Goal: Transaction & Acquisition: Purchase product/service

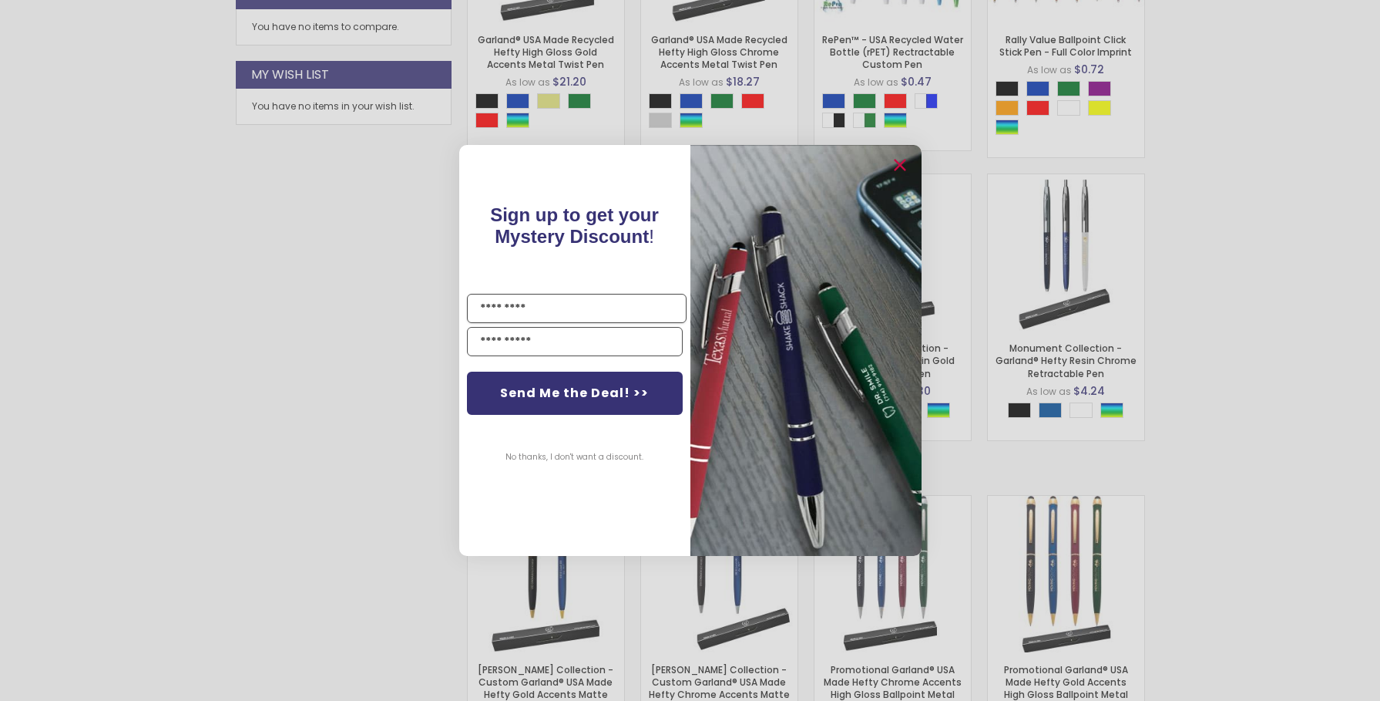
scroll to position [954, 0]
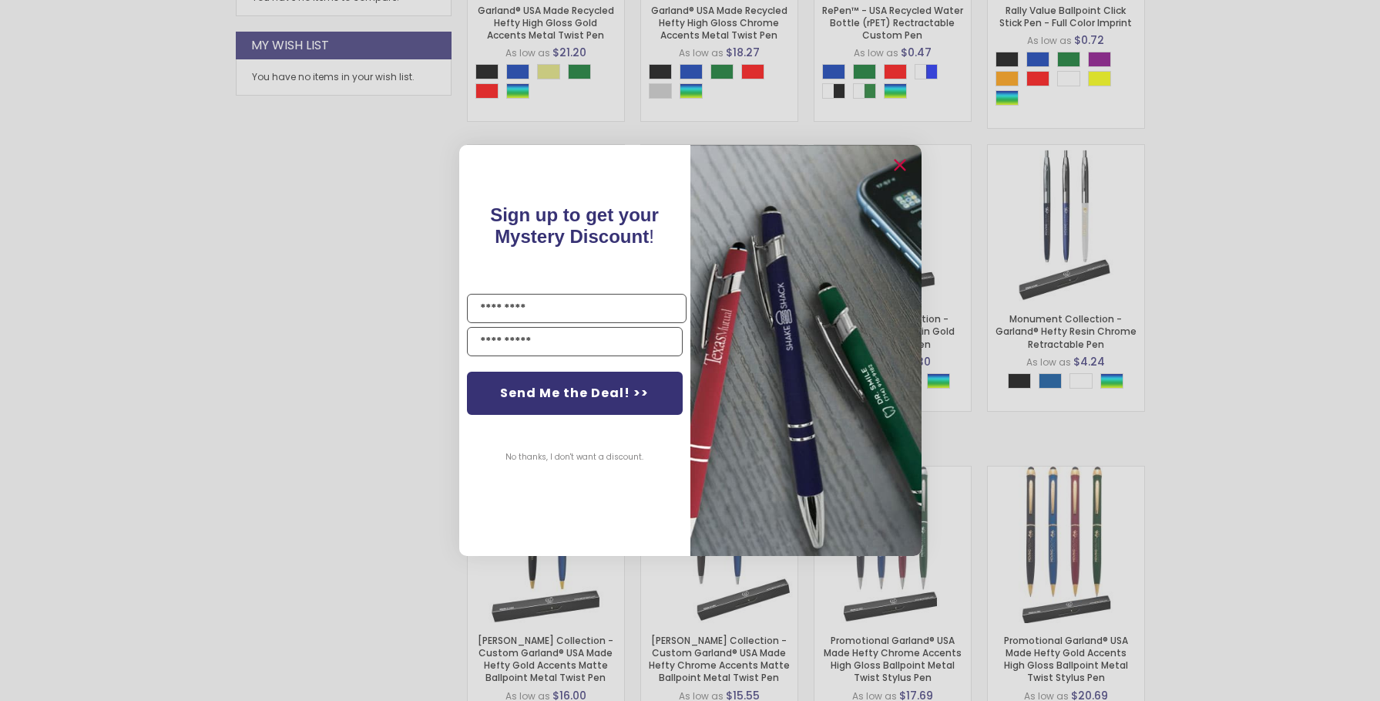
click at [768, 511] on img "POPUP Form" at bounding box center [806, 350] width 231 height 411
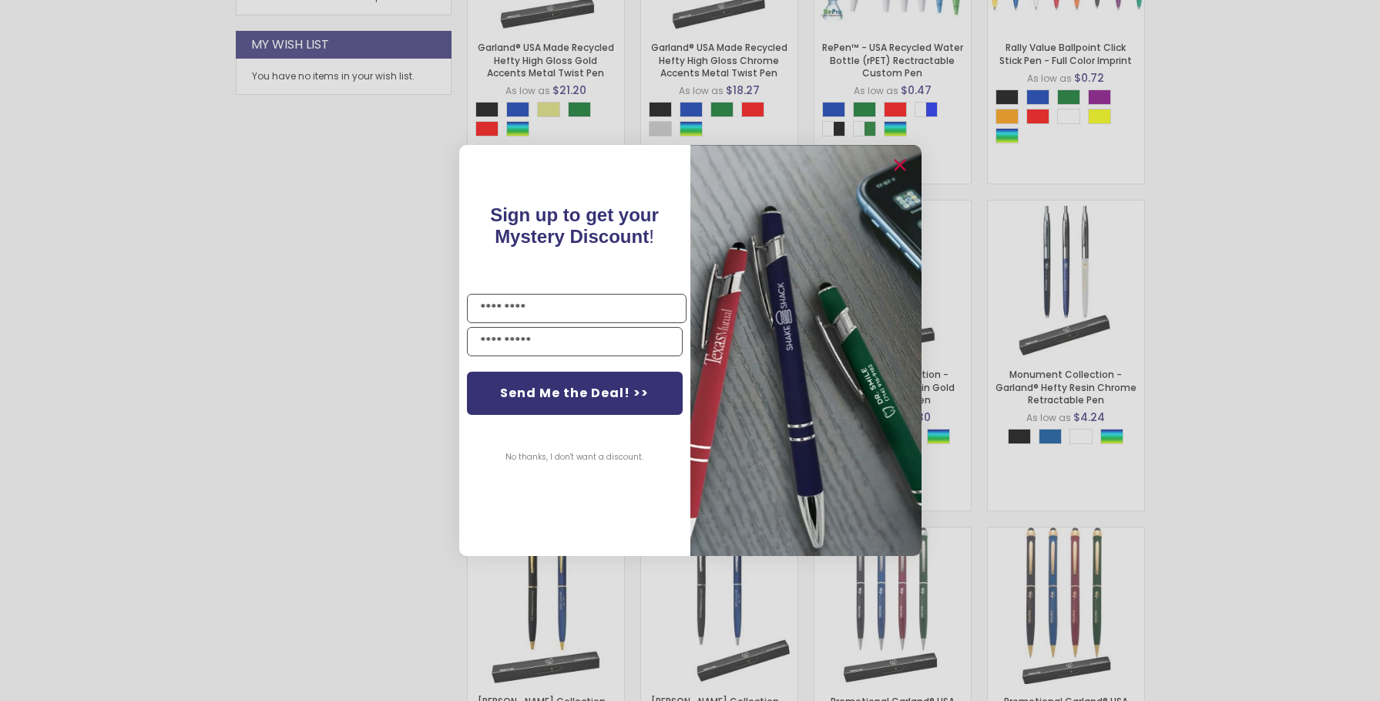
scroll to position [955, 0]
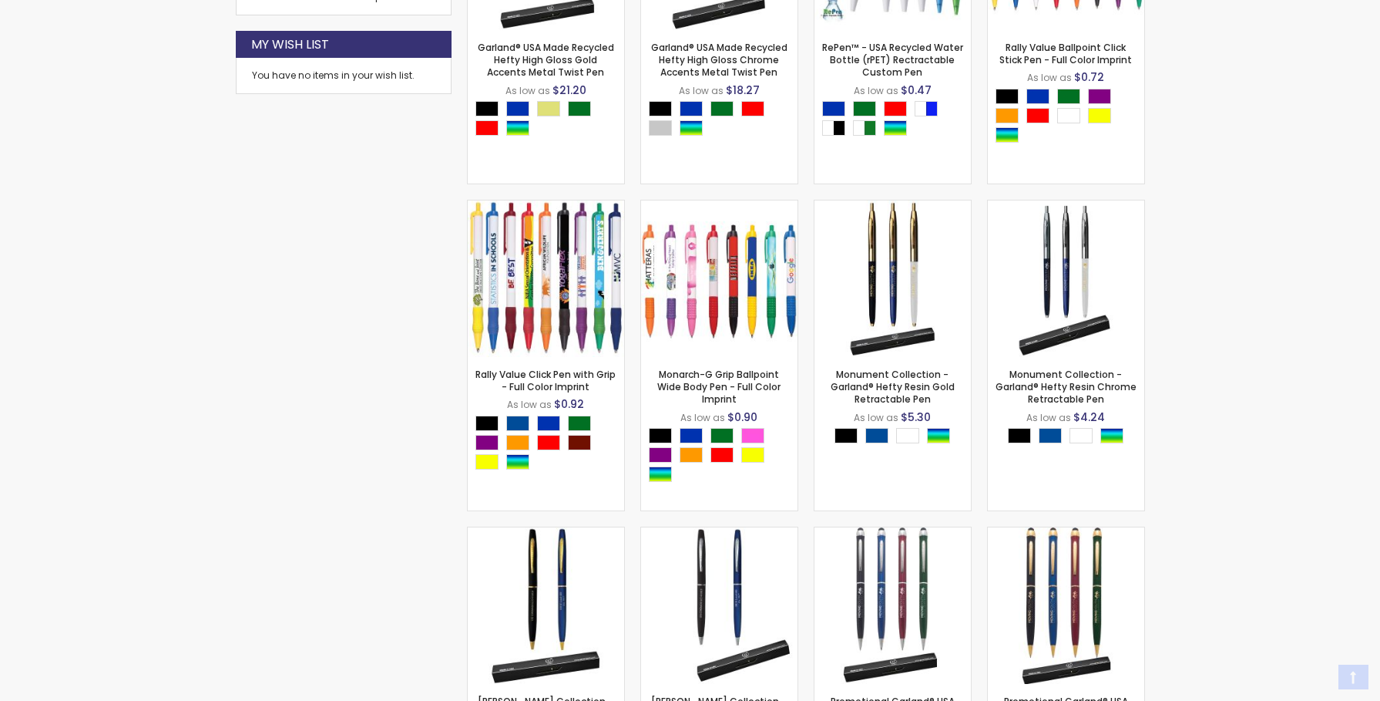
click at [1250, 445] on div "Close dialog Sign up to get your Mystery Discount ! Name Email Send Me the Deal…" at bounding box center [690, 350] width 1380 height 701
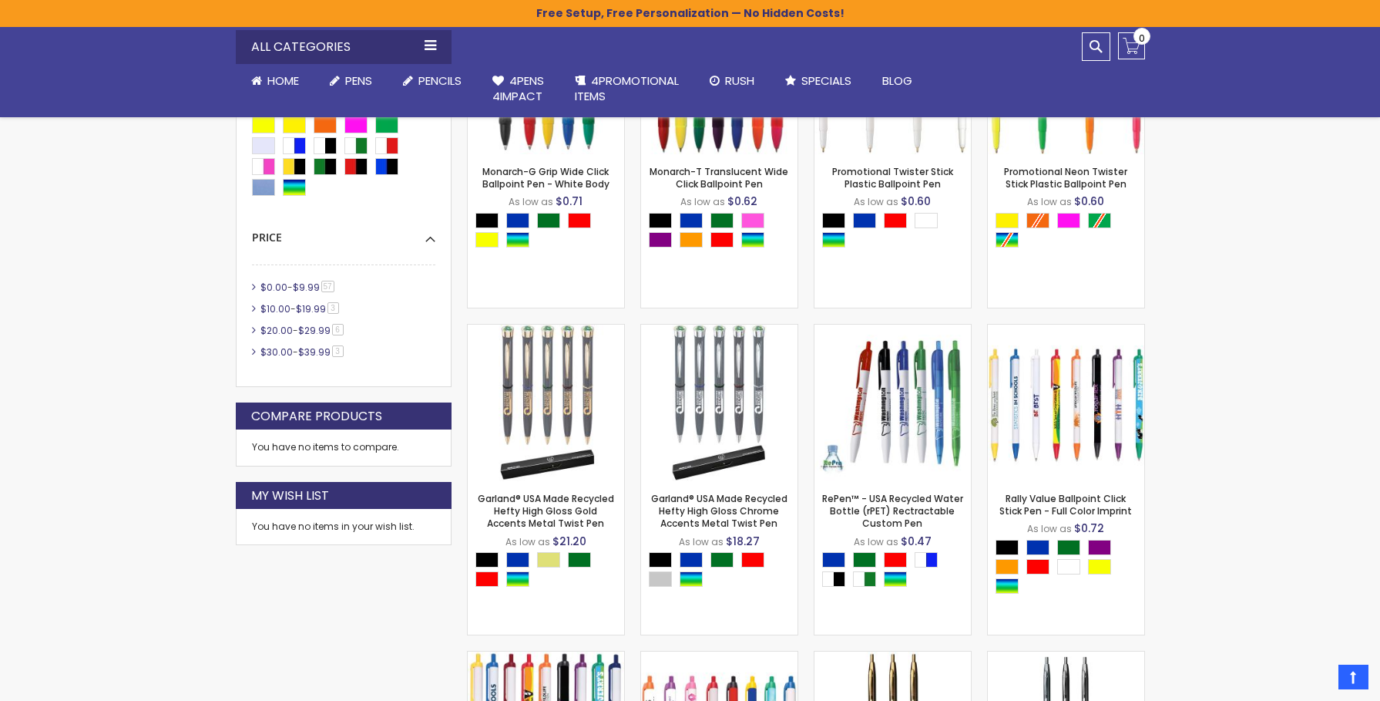
scroll to position [540, 0]
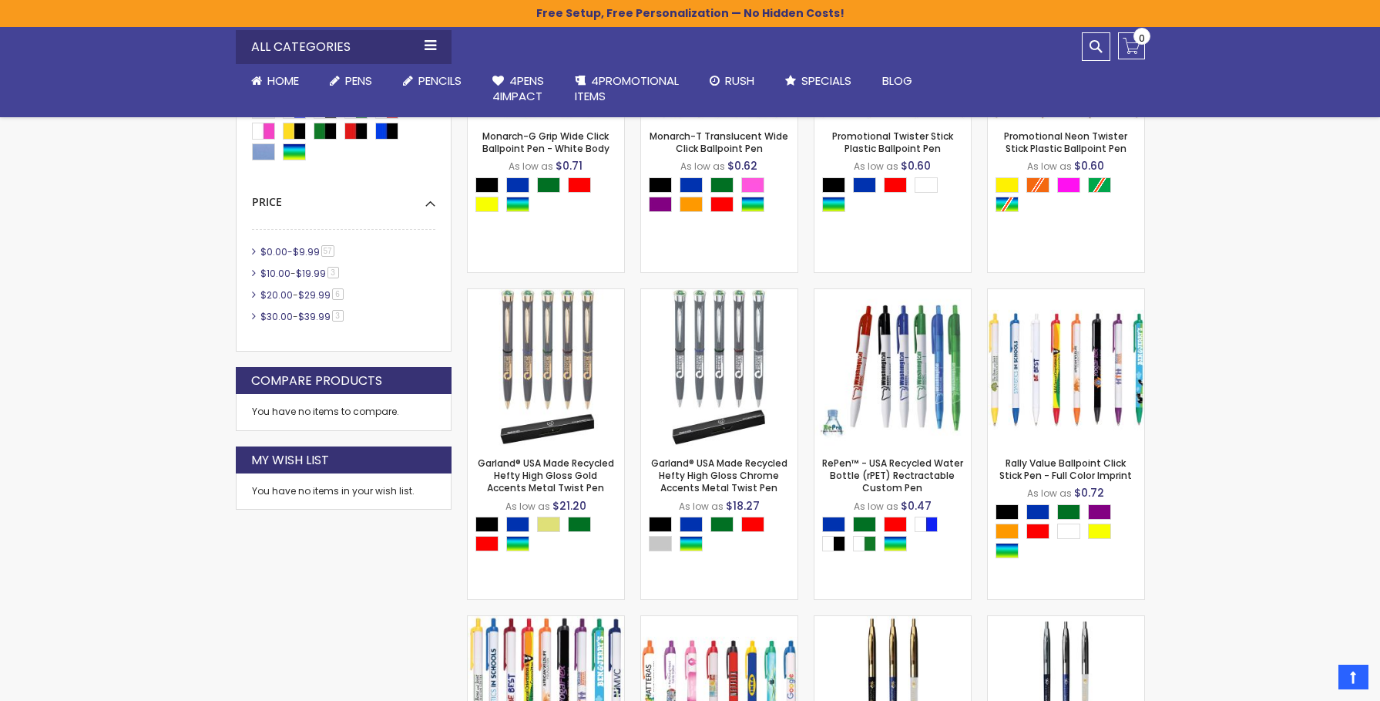
click at [314, 250] on span "$9.99" at bounding box center [306, 251] width 27 height 13
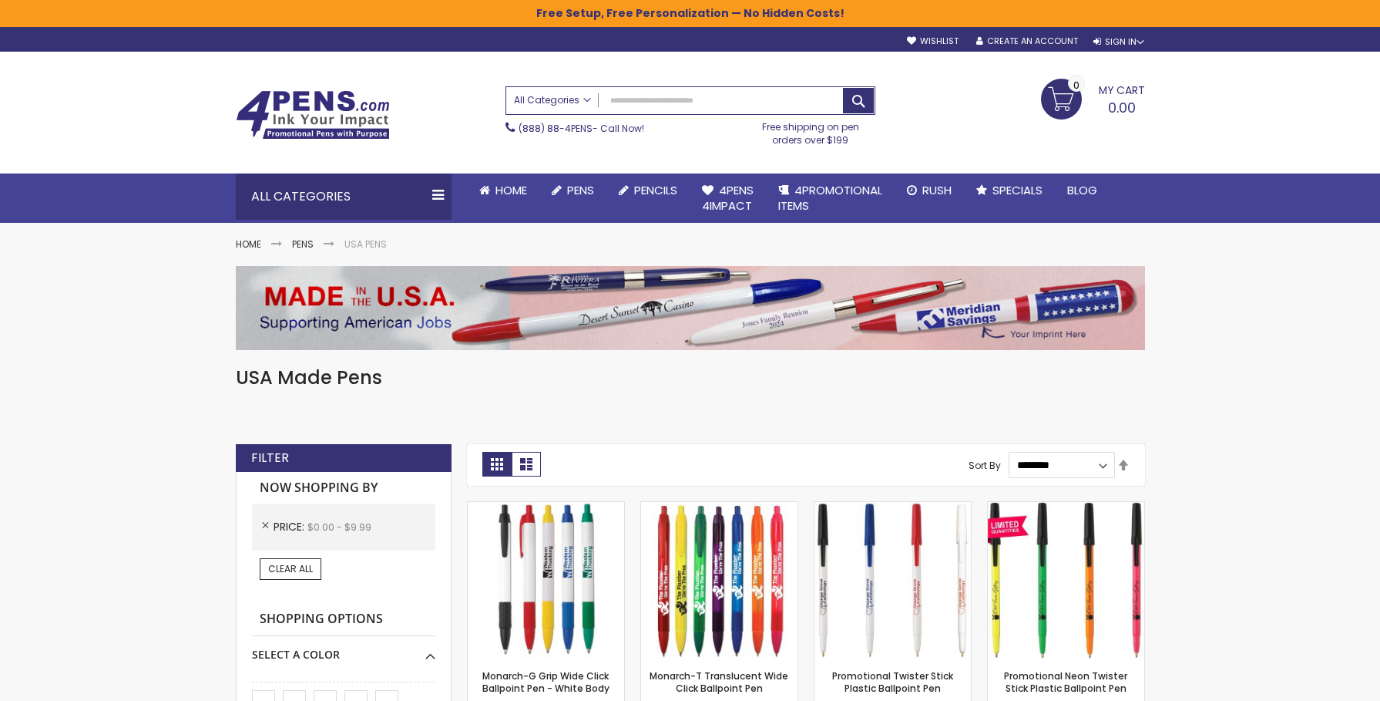
click at [583, 103] on span "All Categories" at bounding box center [552, 100] width 77 height 12
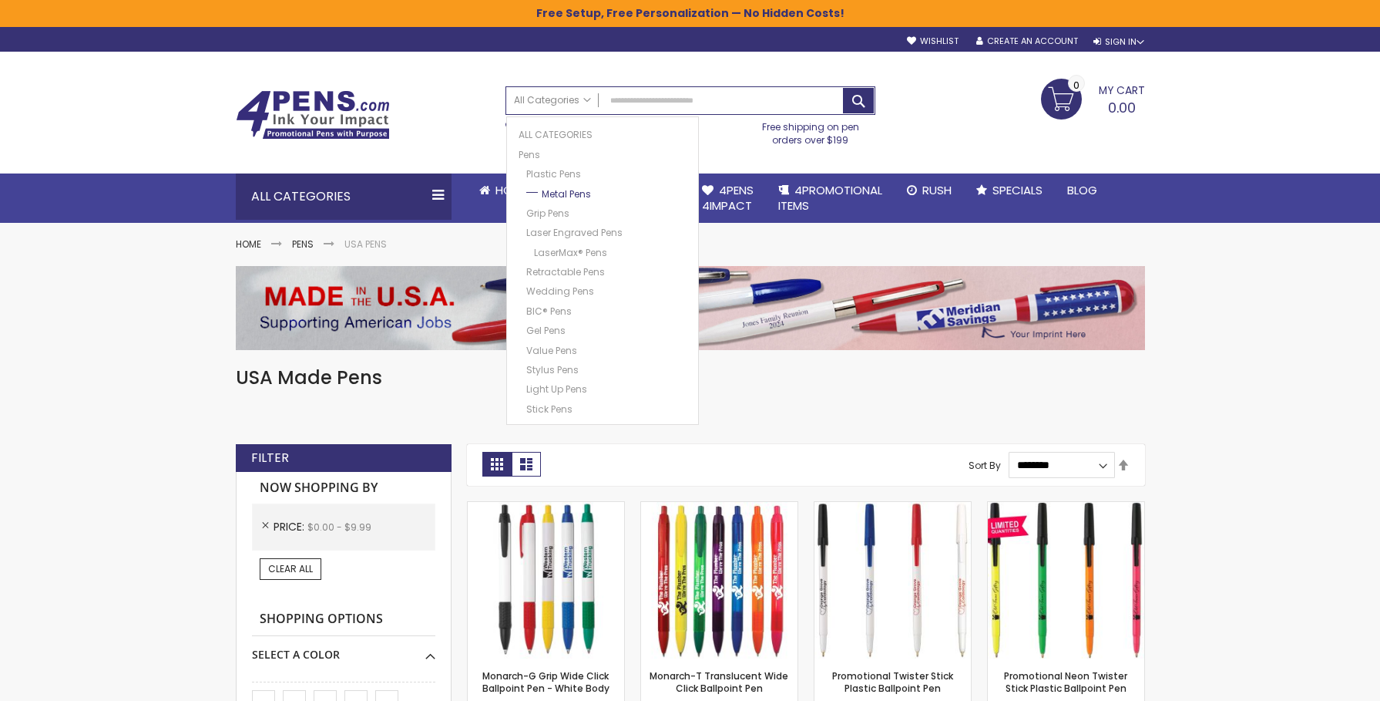
click at [560, 197] on link "Metal Pens" at bounding box center [607, 192] width 168 height 16
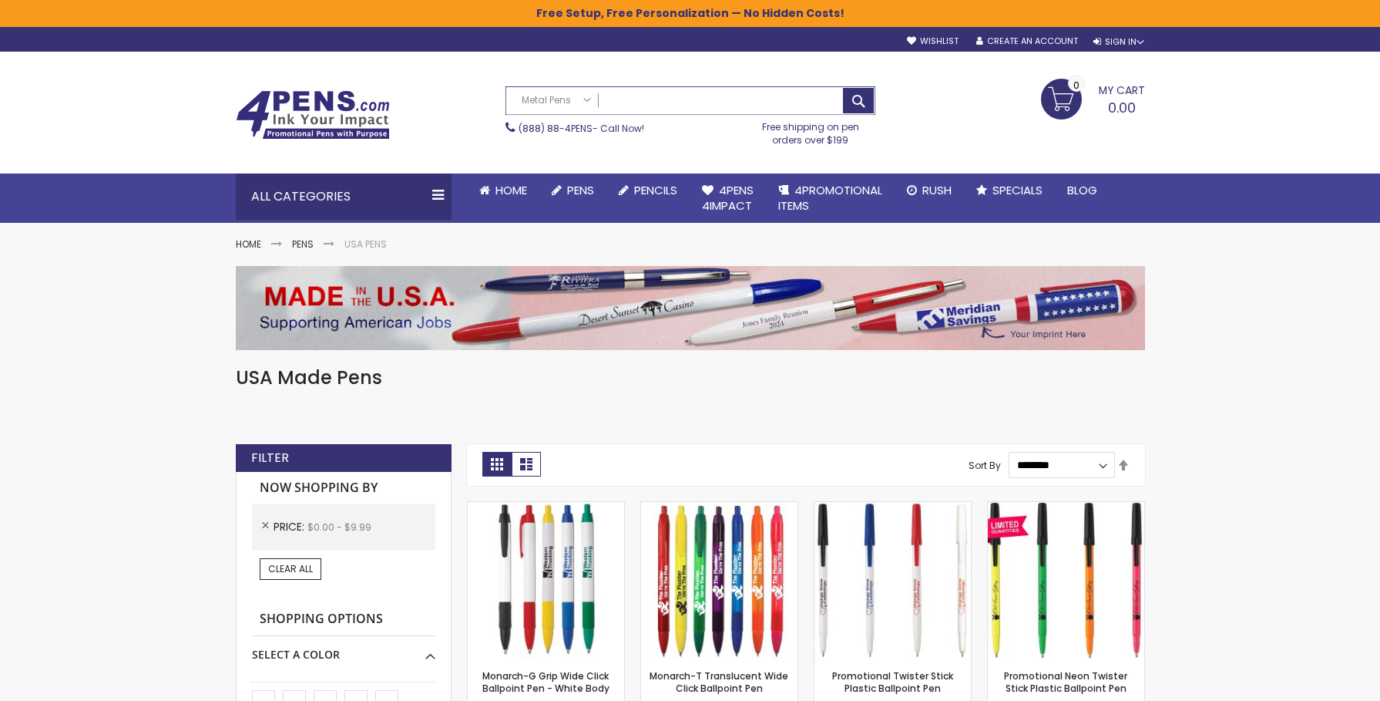
click at [863, 99] on input "Search" at bounding box center [690, 100] width 368 height 27
click at [859, 101] on input "Search" at bounding box center [690, 100] width 368 height 27
click at [728, 109] on input "Search" at bounding box center [690, 100] width 368 height 27
click at [859, 99] on input "Search" at bounding box center [690, 100] width 368 height 27
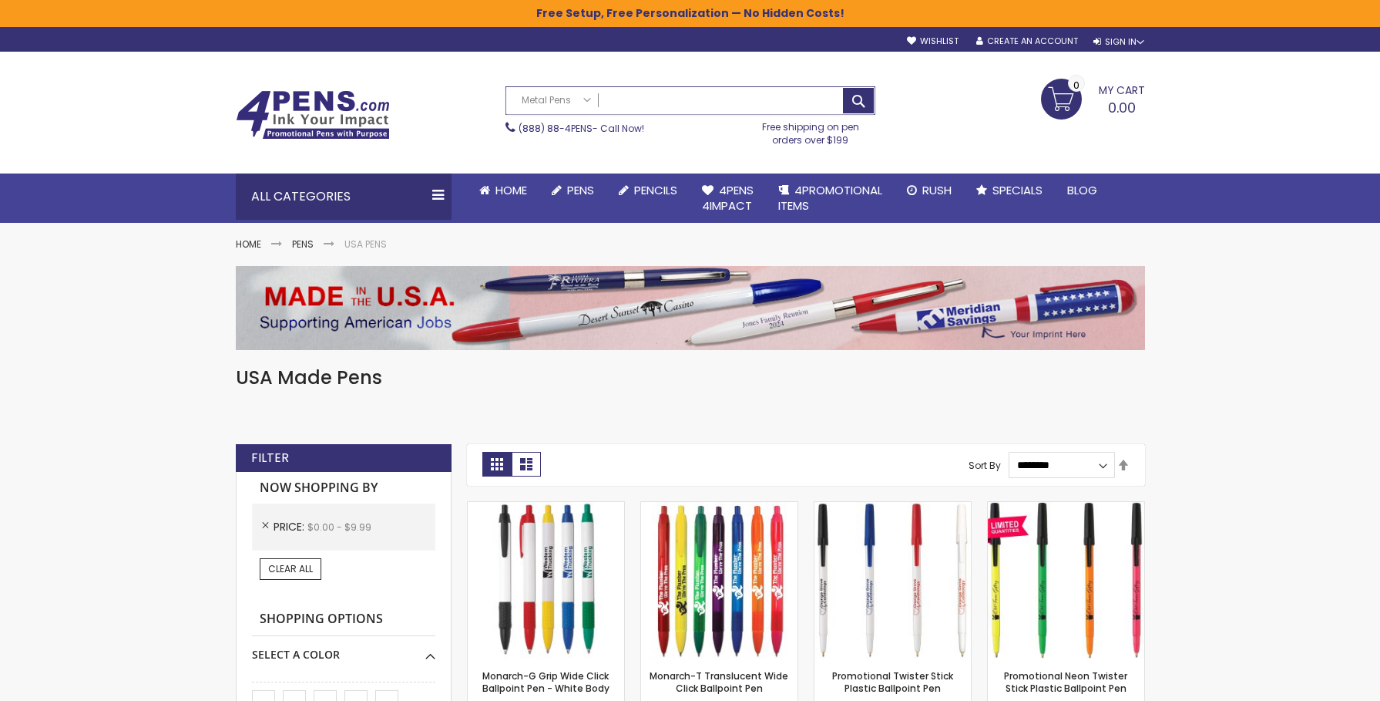
click at [688, 99] on input "Search" at bounding box center [690, 100] width 368 height 27
click at [581, 100] on span "Metal Pens" at bounding box center [552, 100] width 77 height 12
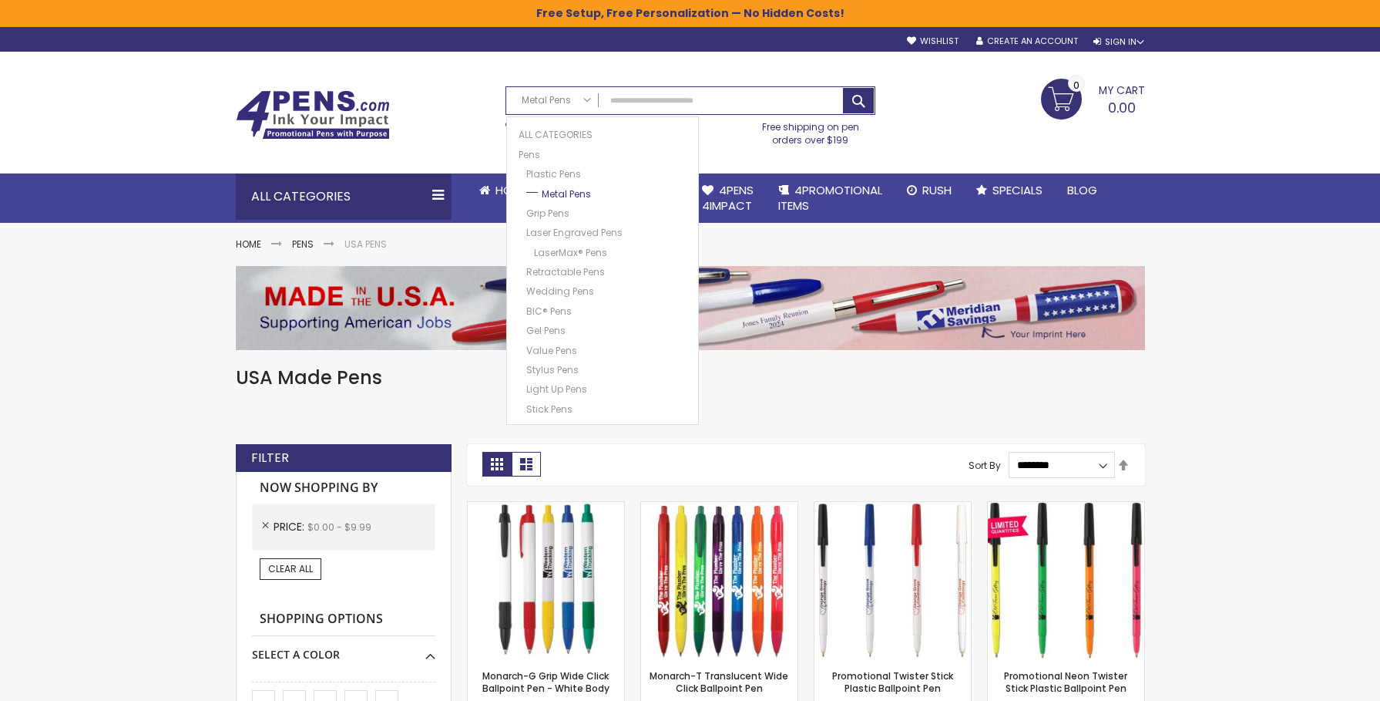
click at [557, 192] on link "Metal Pens" at bounding box center [607, 192] width 168 height 16
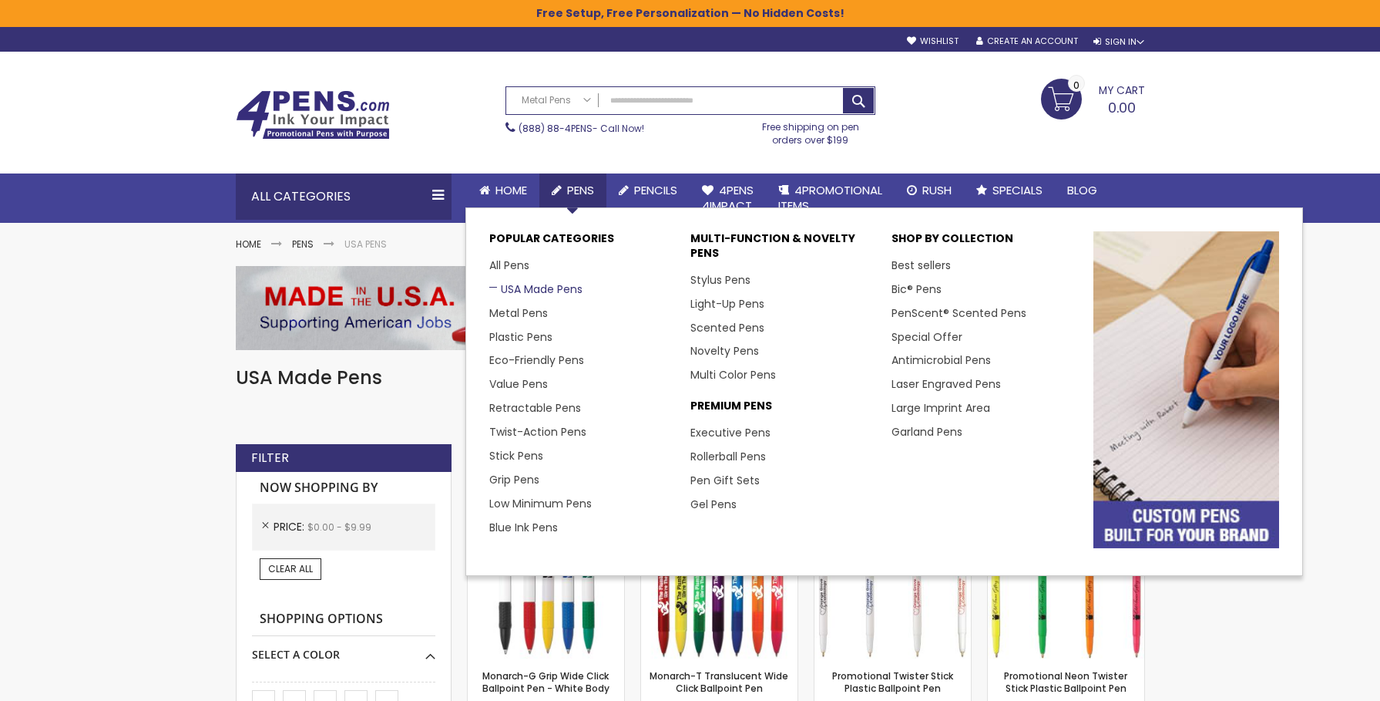
click at [563, 291] on link "USA Made Pens" at bounding box center [535, 288] width 93 height 15
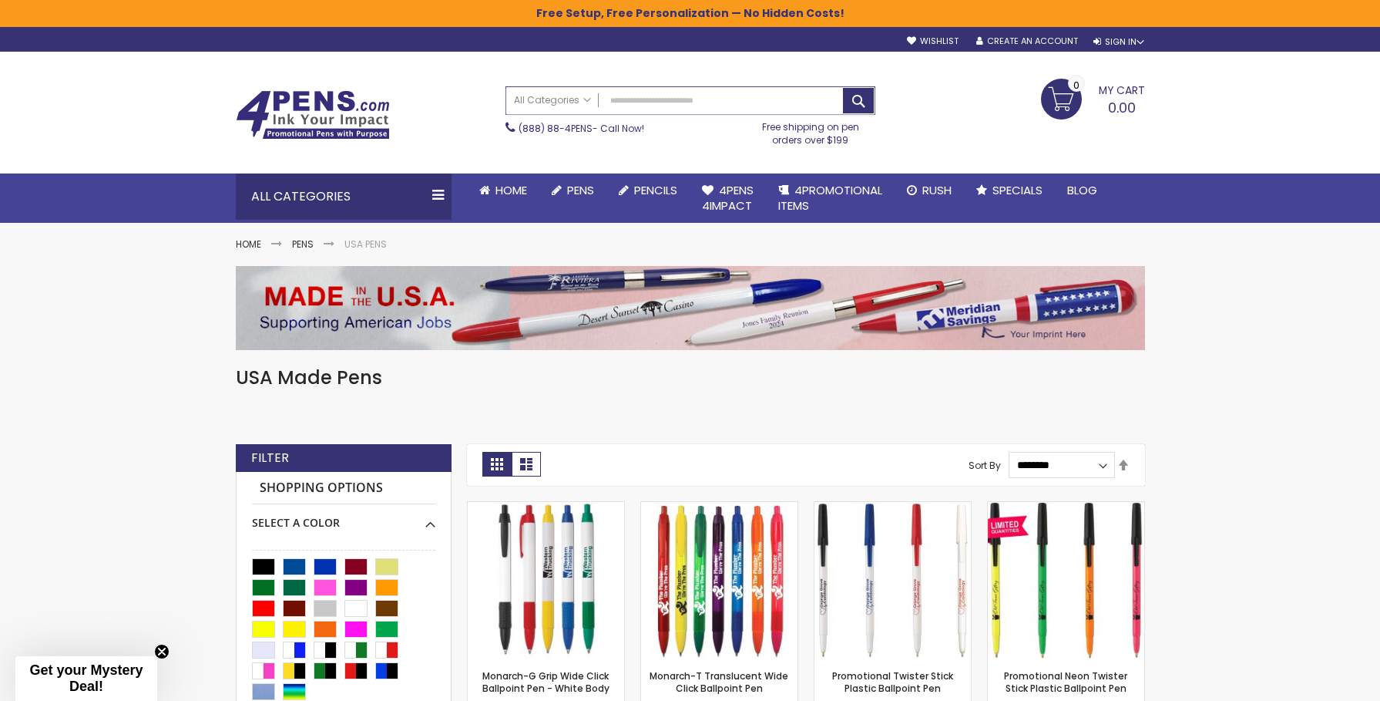
click at [617, 103] on input "Search" at bounding box center [690, 100] width 368 height 27
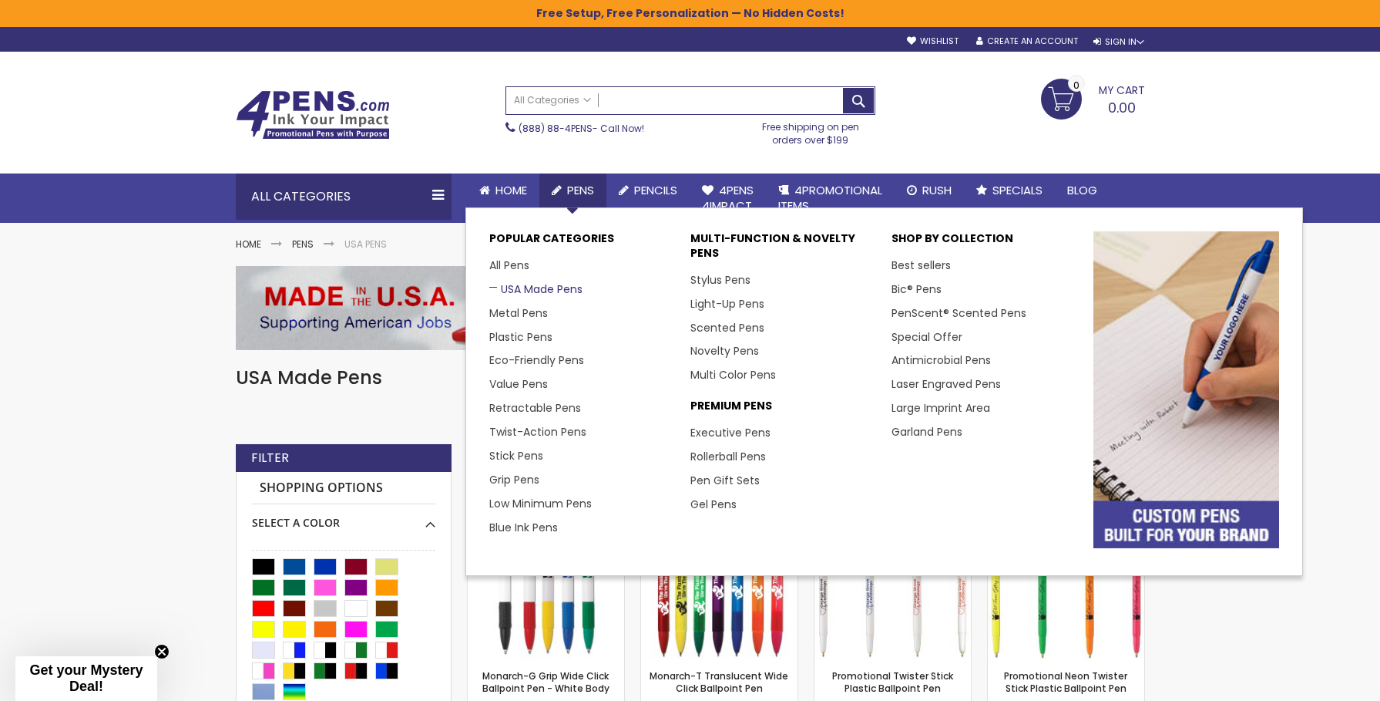
click at [524, 291] on link "USA Made Pens" at bounding box center [535, 288] width 93 height 15
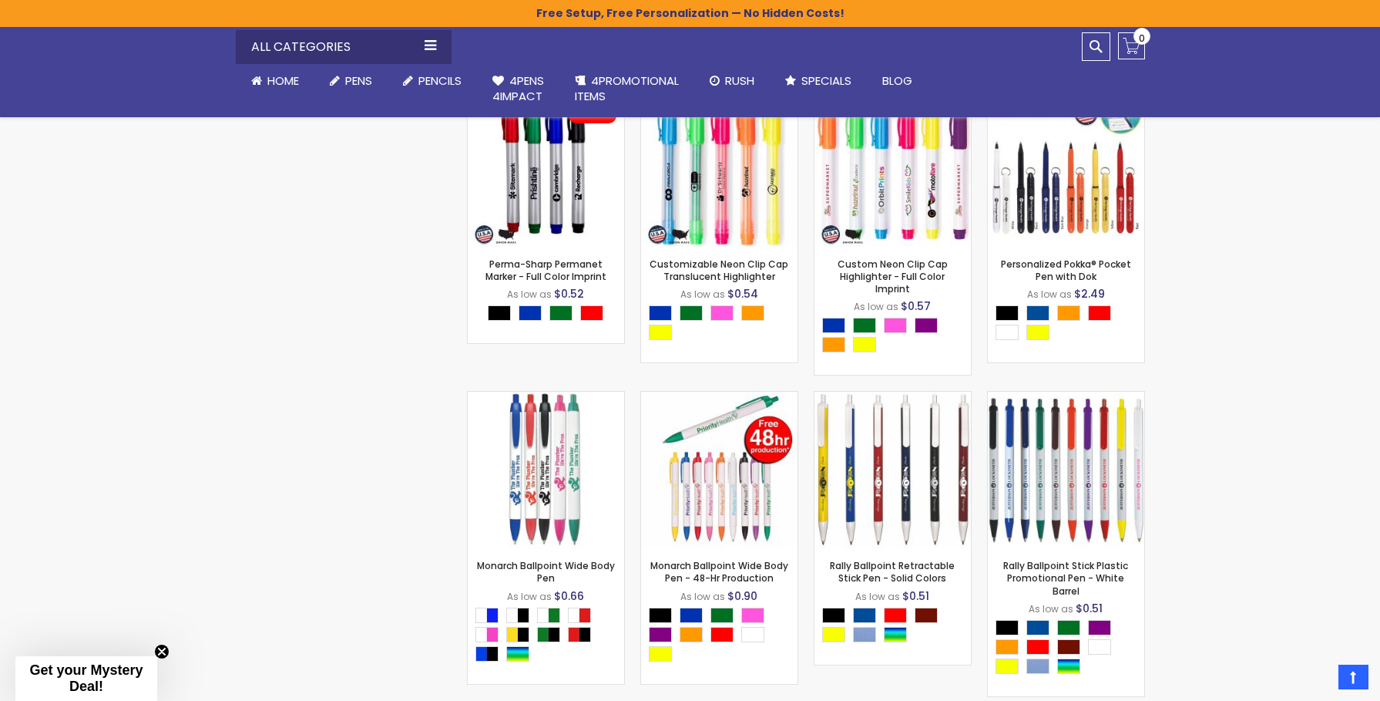
scroll to position [5949, 0]
